Goal: Information Seeking & Learning: Learn about a topic

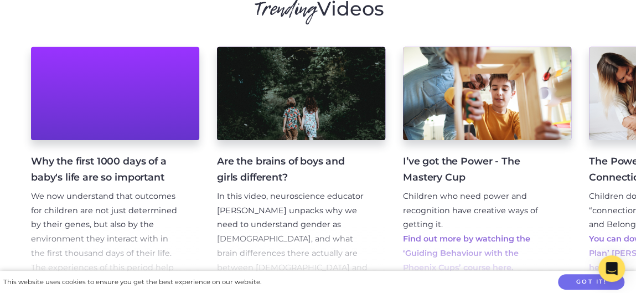
scroll to position [1606, 0]
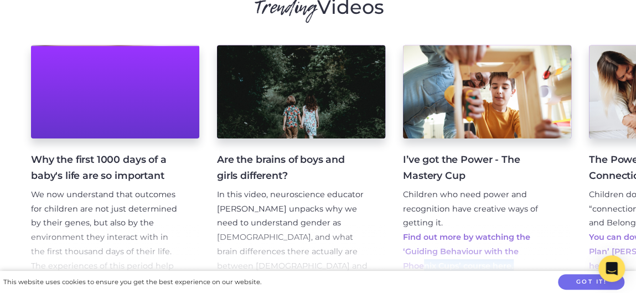
drag, startPoint x: 526, startPoint y: 255, endPoint x: 418, endPoint y: 254, distance: 108.0
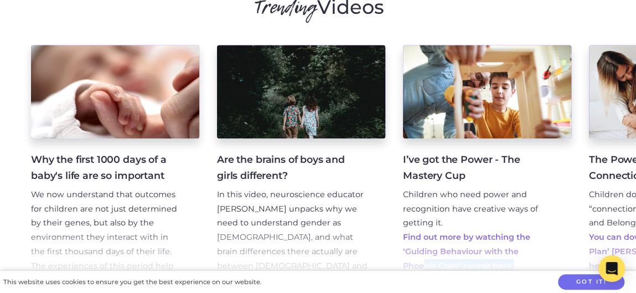
click at [418, 254] on p "Find out more by watching the ‘Guiding Behaviour with the Phoenix Cups’ course …" at bounding box center [478, 251] width 151 height 43
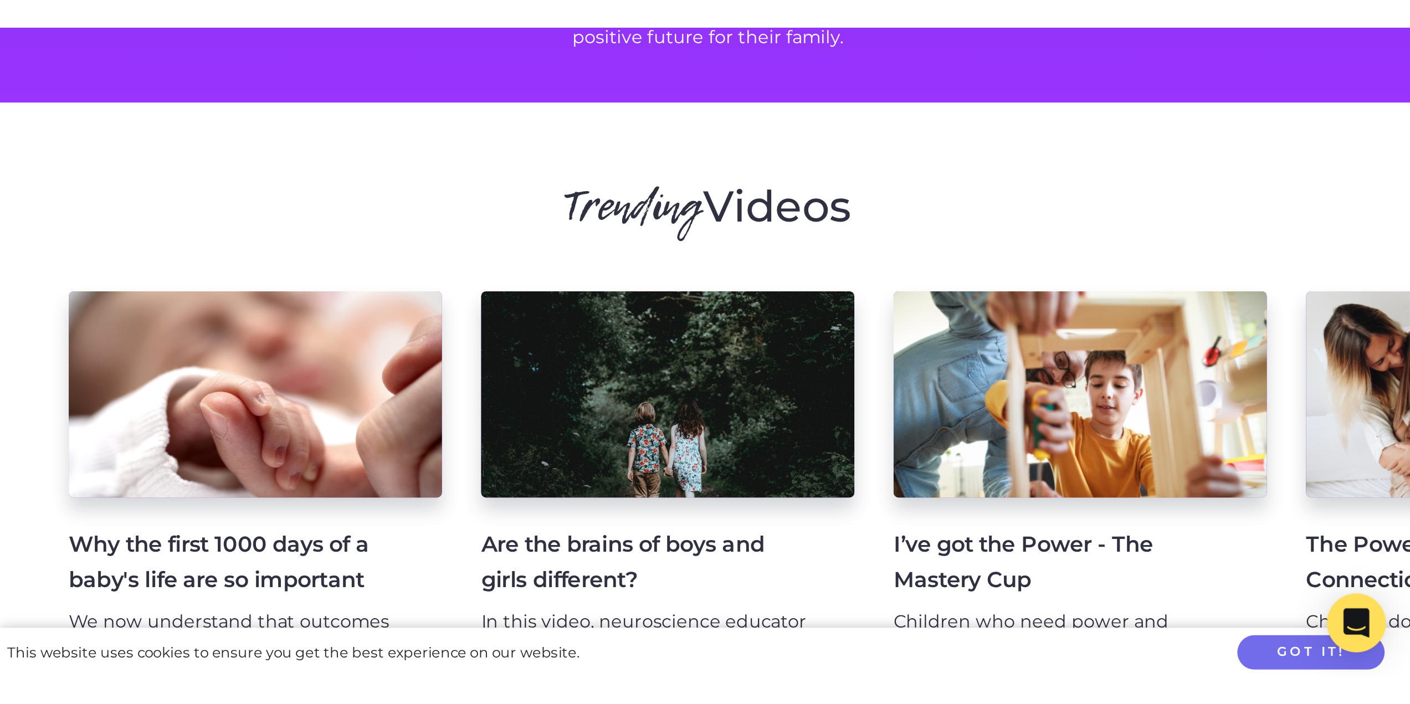
scroll to position [1551, 0]
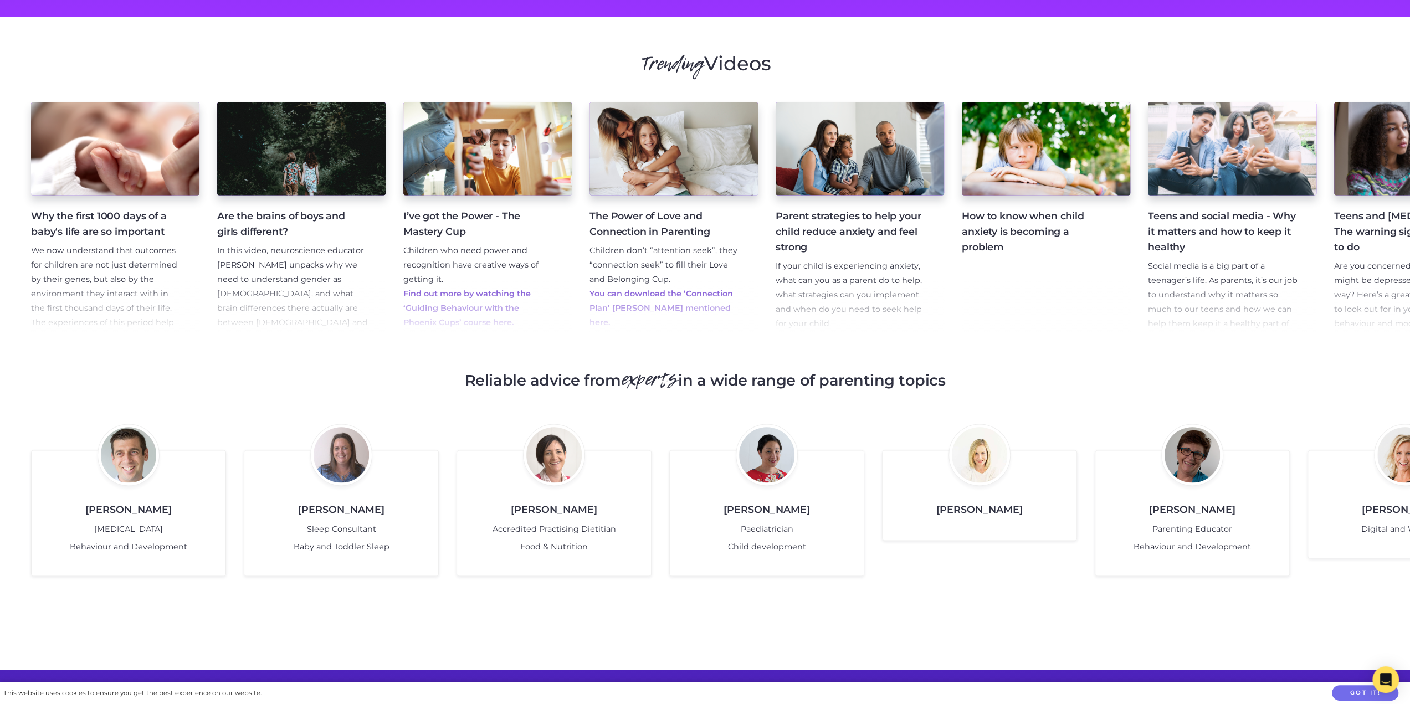
click at [636, 208] on h4 "Teens and social media - Why it matters and how to keep it healthy" at bounding box center [1223, 231] width 151 height 47
click at [636, 273] on p "Social media is a big part of a teenager’s life. As parents, it’s our job to un…" at bounding box center [1223, 302] width 151 height 86
click at [636, 259] on p "Social media is a big part of a teenager’s life. As parents, it’s our job to un…" at bounding box center [1223, 302] width 151 height 86
drag, startPoint x: 1195, startPoint y: 252, endPoint x: 1169, endPoint y: 248, distance: 26.4
click at [636, 259] on p "Social media is a big part of a teenager’s life. As parents, it’s our job to un…" at bounding box center [1223, 302] width 151 height 86
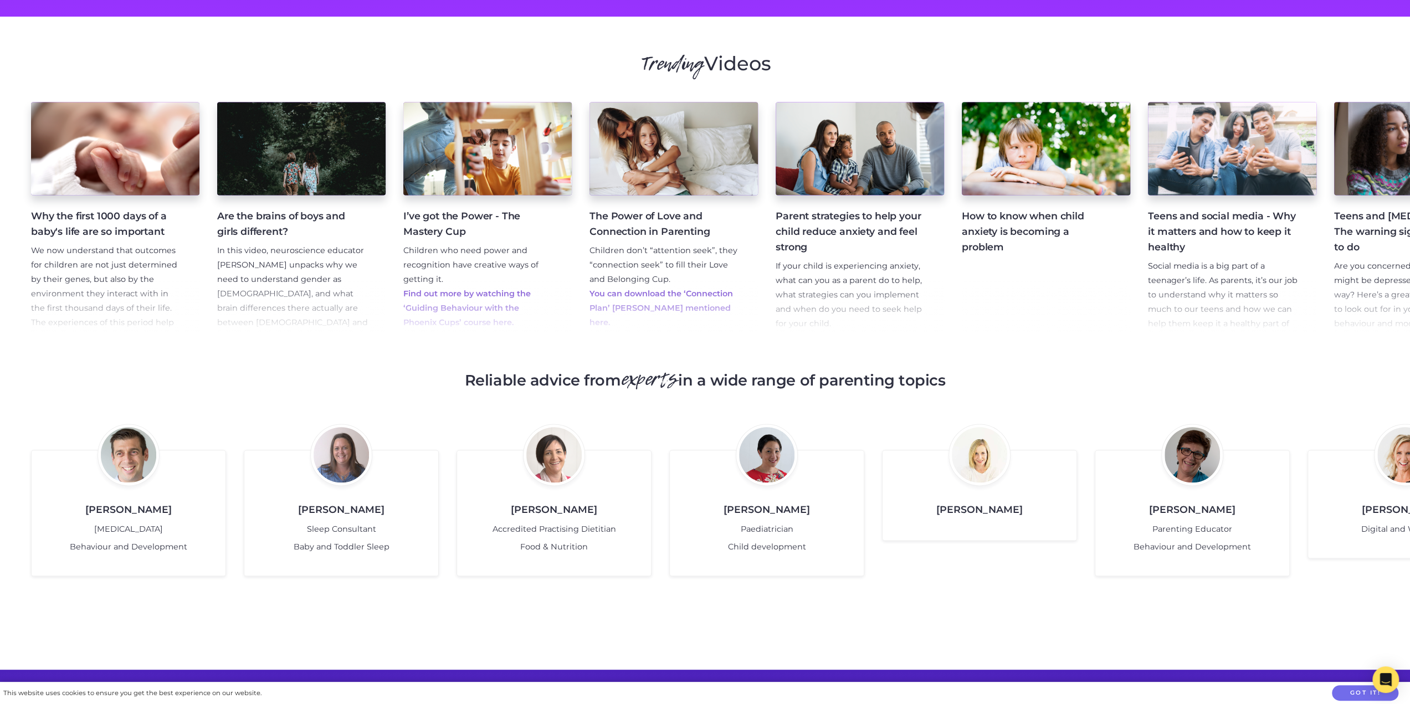
click at [636, 208] on h4 "Teens and social media - Why it matters and how to keep it healthy" at bounding box center [1223, 231] width 151 height 47
click at [636, 130] on div at bounding box center [1417, 149] width 173 height 96
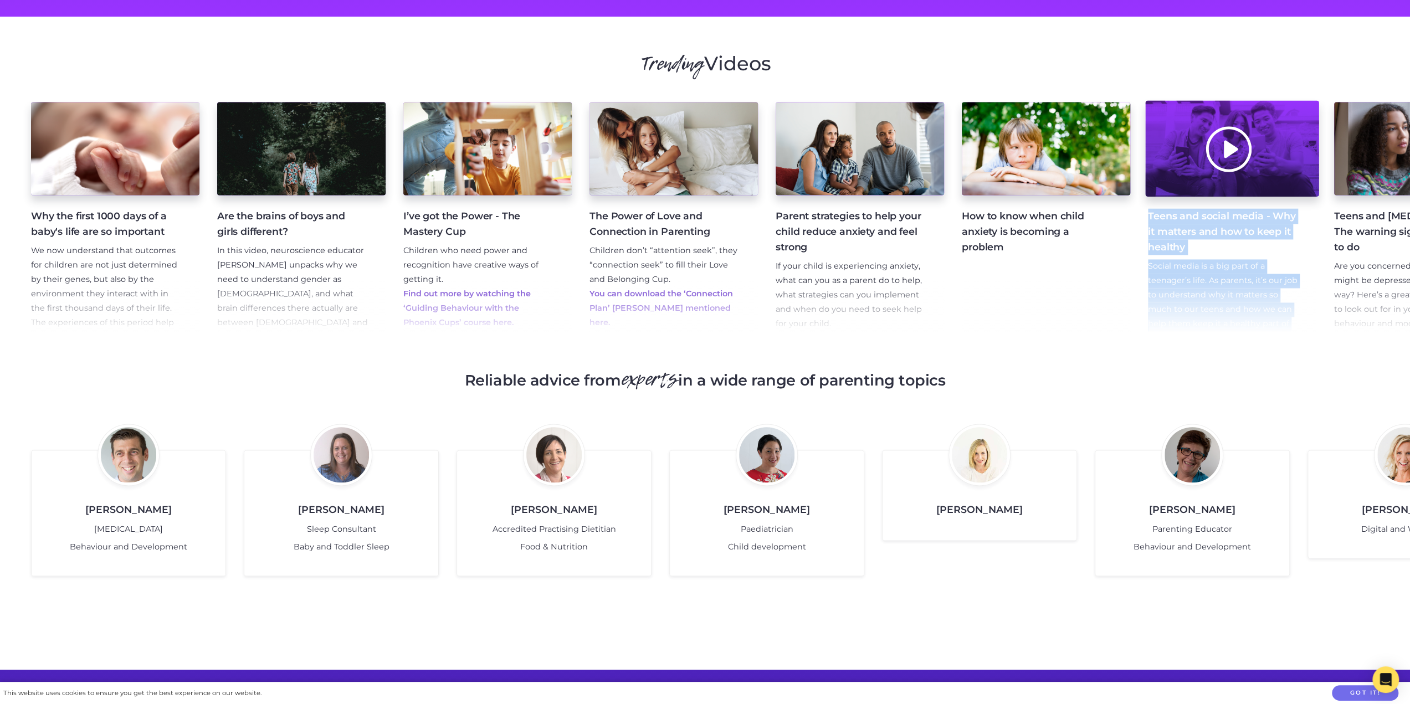
drag, startPoint x: 1403, startPoint y: 130, endPoint x: 1275, endPoint y: 133, distance: 127.5
click at [636, 133] on div "Why the first 1000 days of a baby's life are so important We now understand tha…" at bounding box center [705, 219] width 1410 height 261
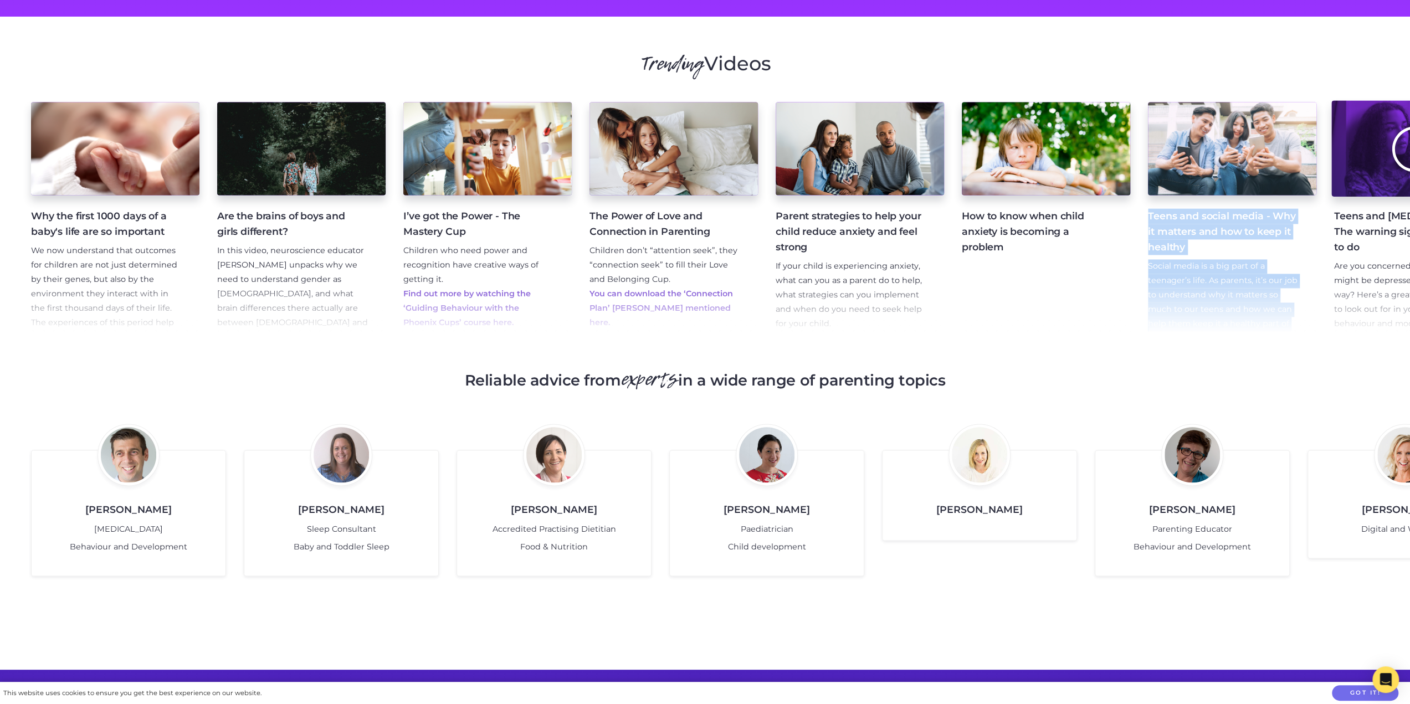
click at [636, 135] on div at bounding box center [1417, 149] width 173 height 96
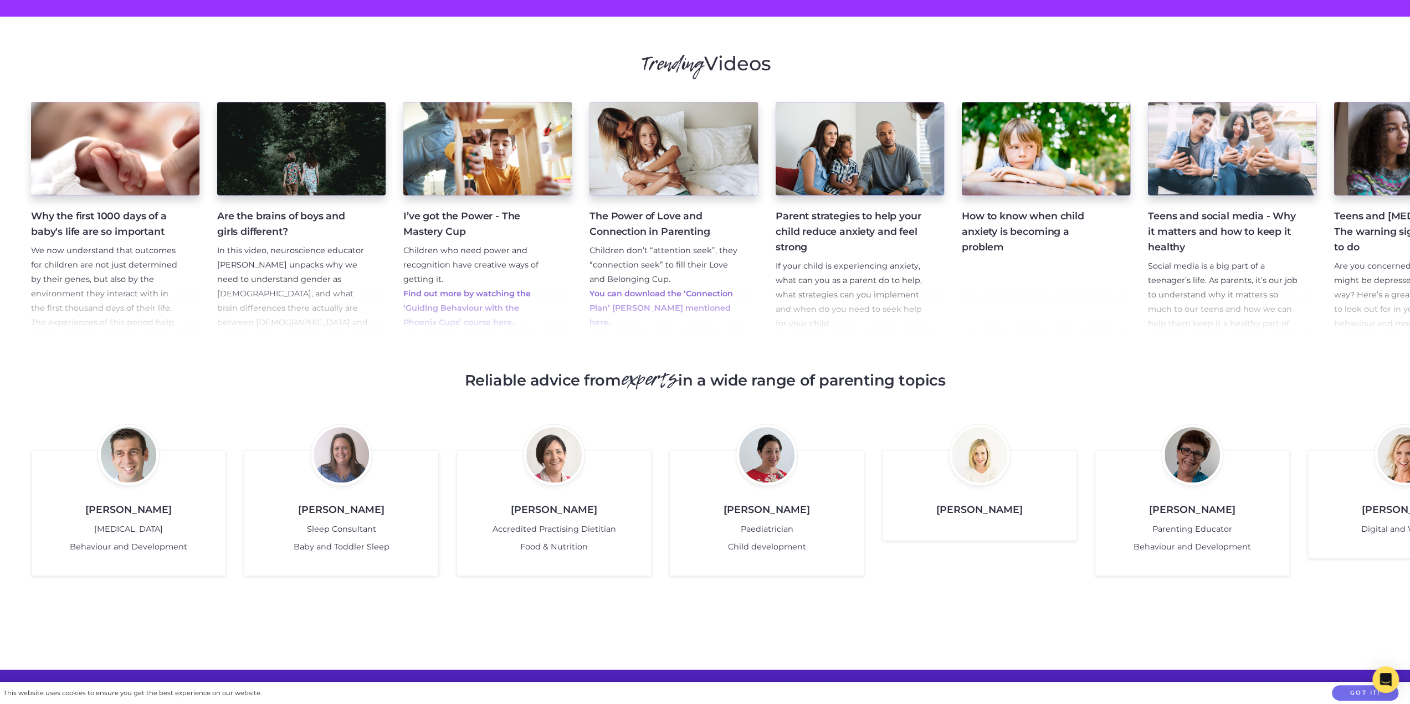
drag, startPoint x: 1192, startPoint y: 37, endPoint x: 1000, endPoint y: 27, distance: 191.9
click at [636, 25] on section "Trending Videos Why the first 1000 days of a baby's life are so important We no…" at bounding box center [705, 330] width 1410 height 627
click at [636, 52] on h2 "Trending Videos" at bounding box center [705, 63] width 1410 height 23
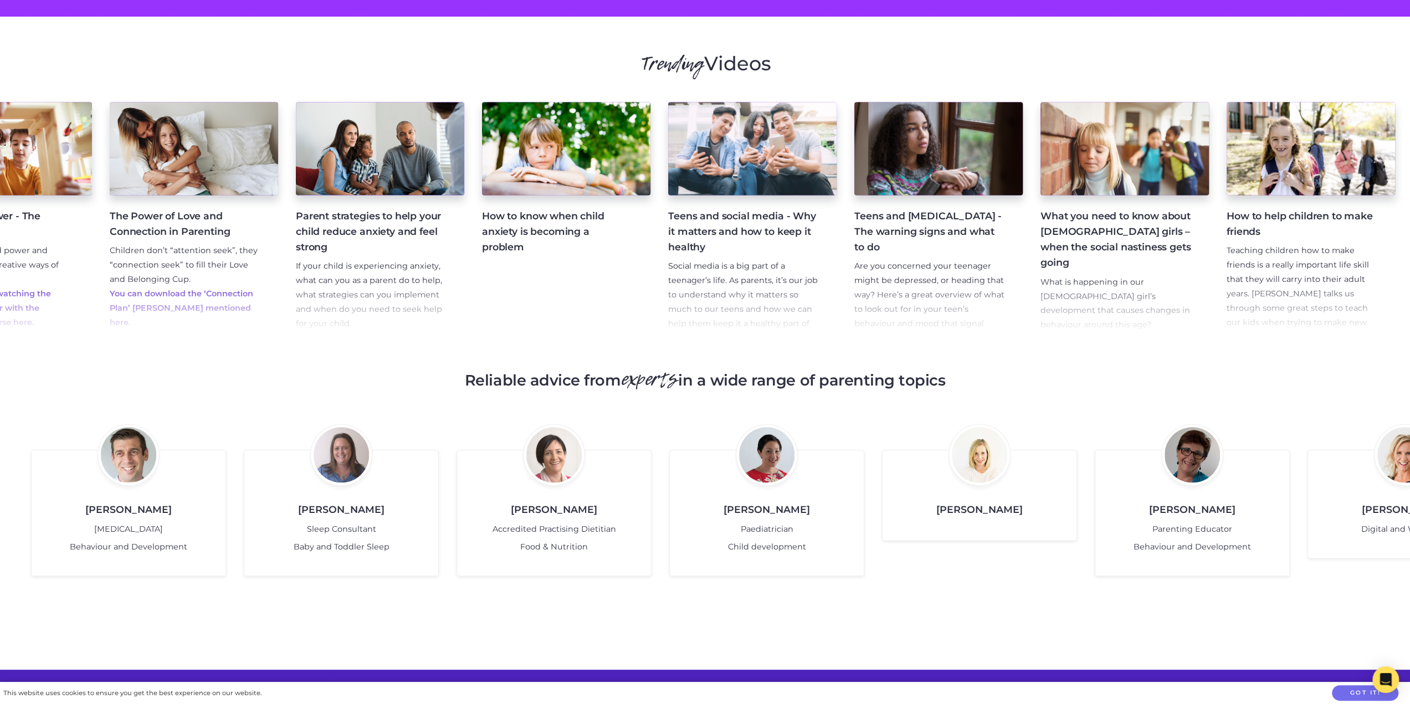
scroll to position [0, 482]
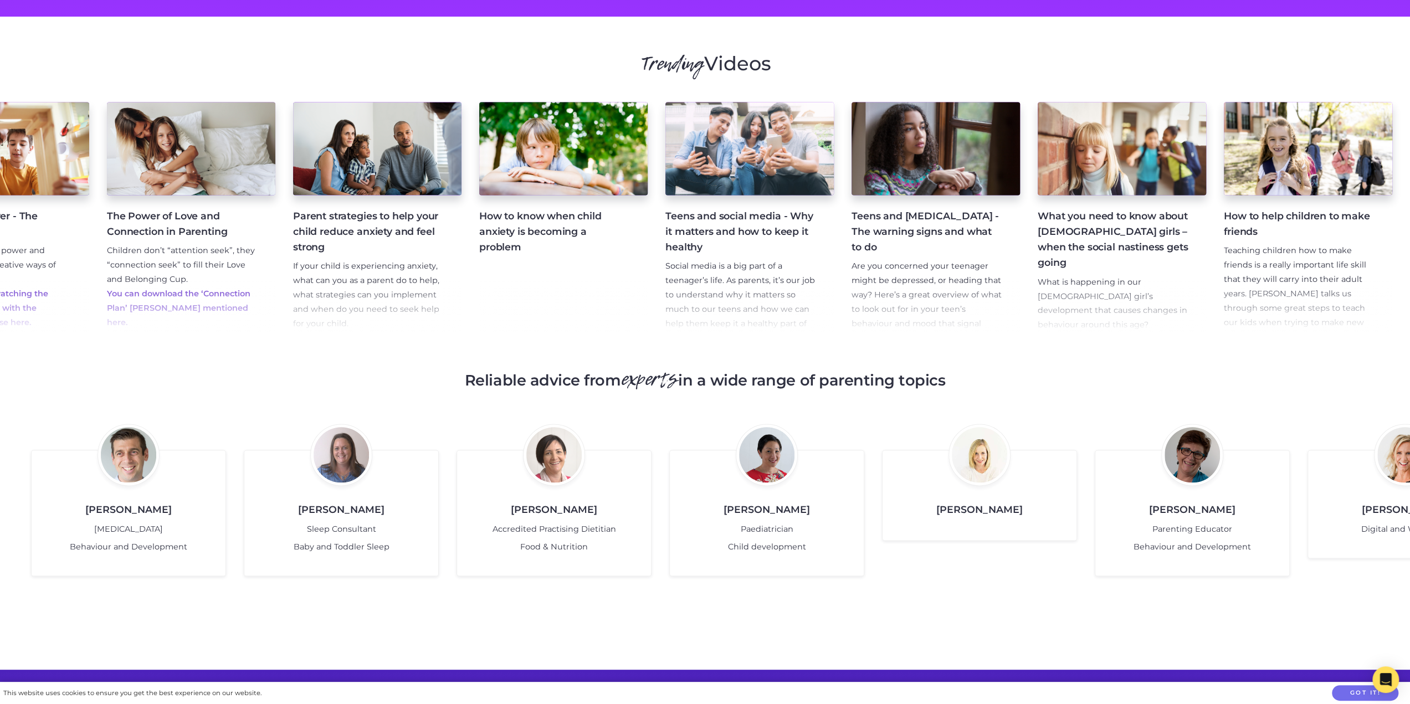
click at [636, 208] on h4 "Teens and social media - Why it matters and how to keep it healthy" at bounding box center [740, 231] width 151 height 47
